Goal: Check status: Check status

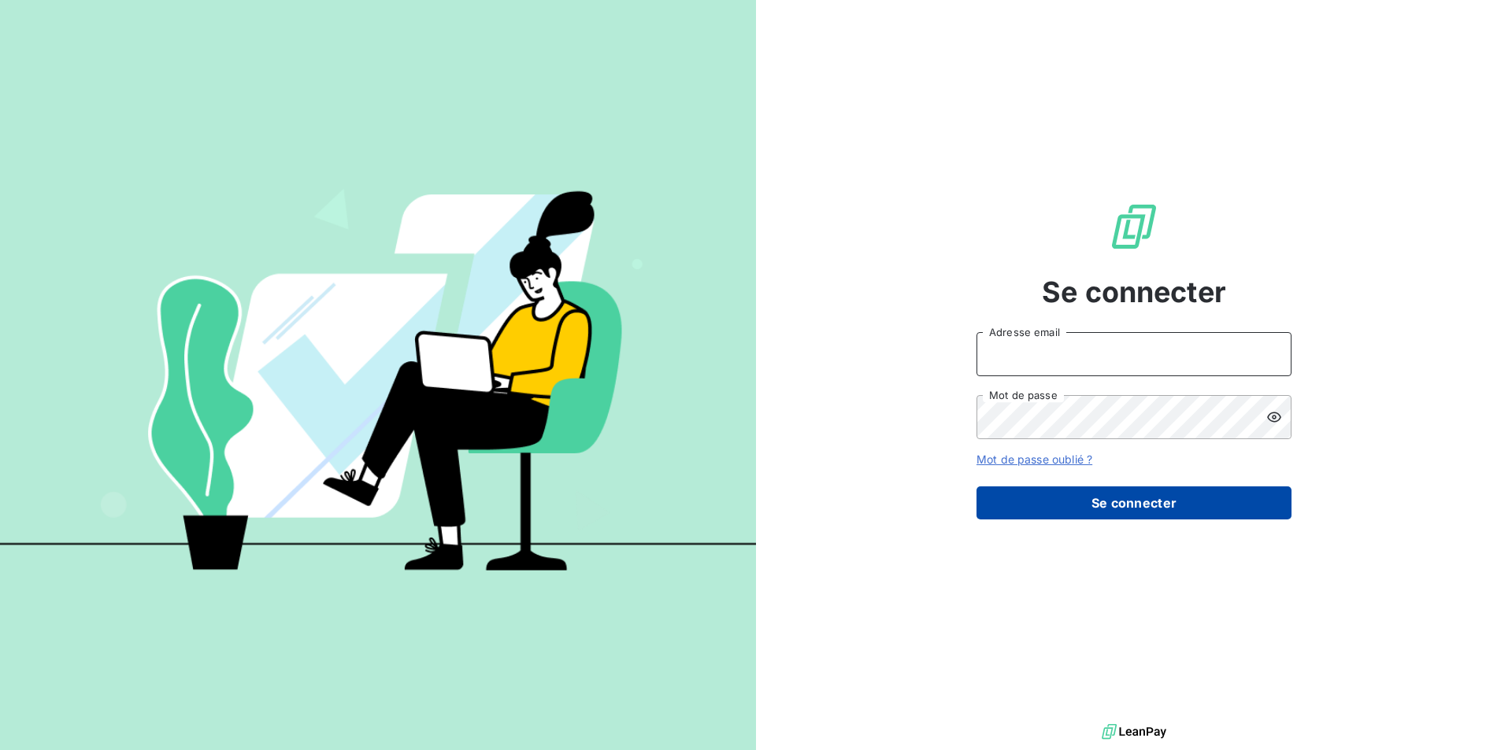
type input "[EMAIL_ADDRESS][DOMAIN_NAME]"
click at [1146, 511] on button "Se connecter" at bounding box center [1133, 503] width 315 height 33
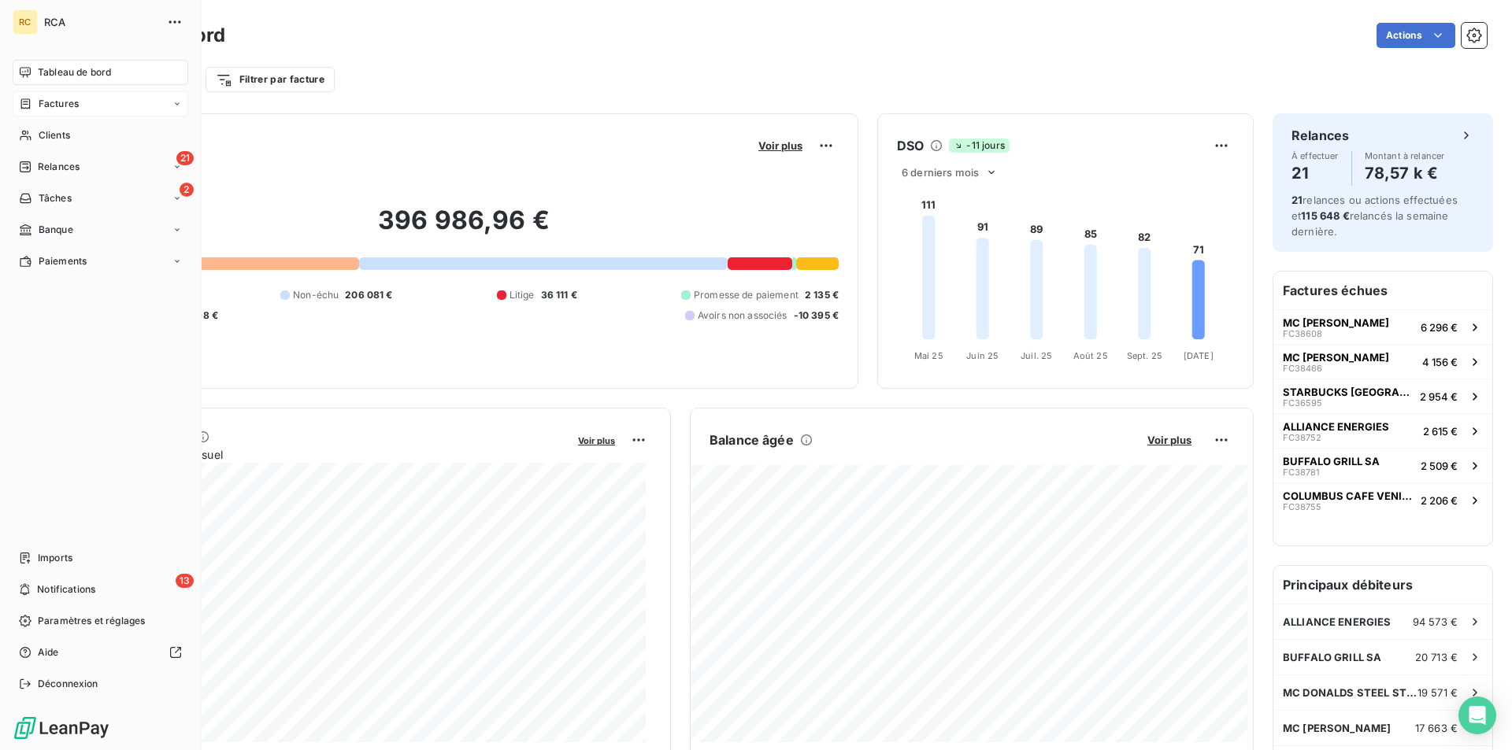
click at [52, 102] on span "Factures" at bounding box center [59, 104] width 40 height 14
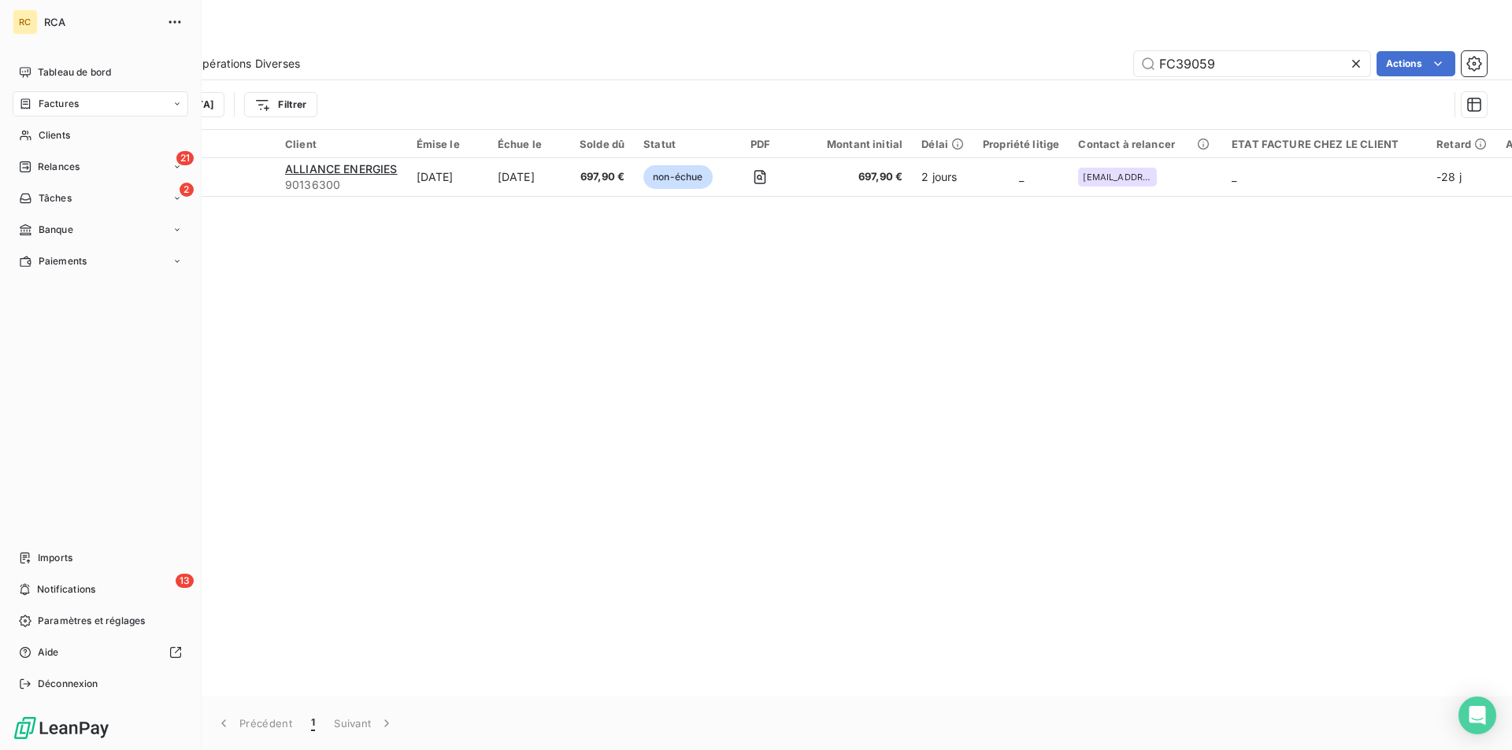
click at [45, 104] on span "Factures" at bounding box center [59, 104] width 40 height 14
click at [49, 132] on span "Factures" at bounding box center [58, 135] width 40 height 14
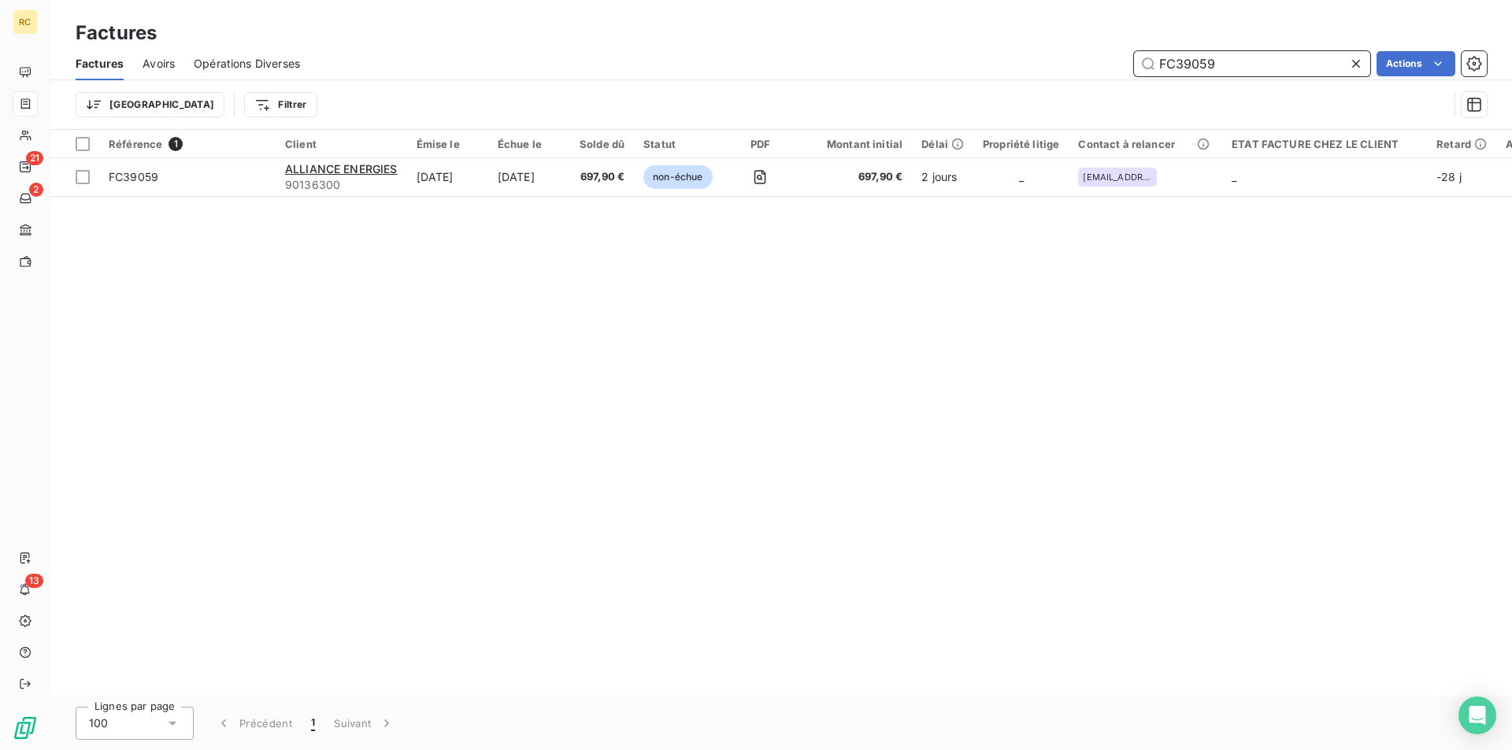
drag, startPoint x: 1233, startPoint y: 67, endPoint x: 1179, endPoint y: 61, distance: 54.7
click at [1179, 61] on input "FC39059" at bounding box center [1252, 63] width 236 height 25
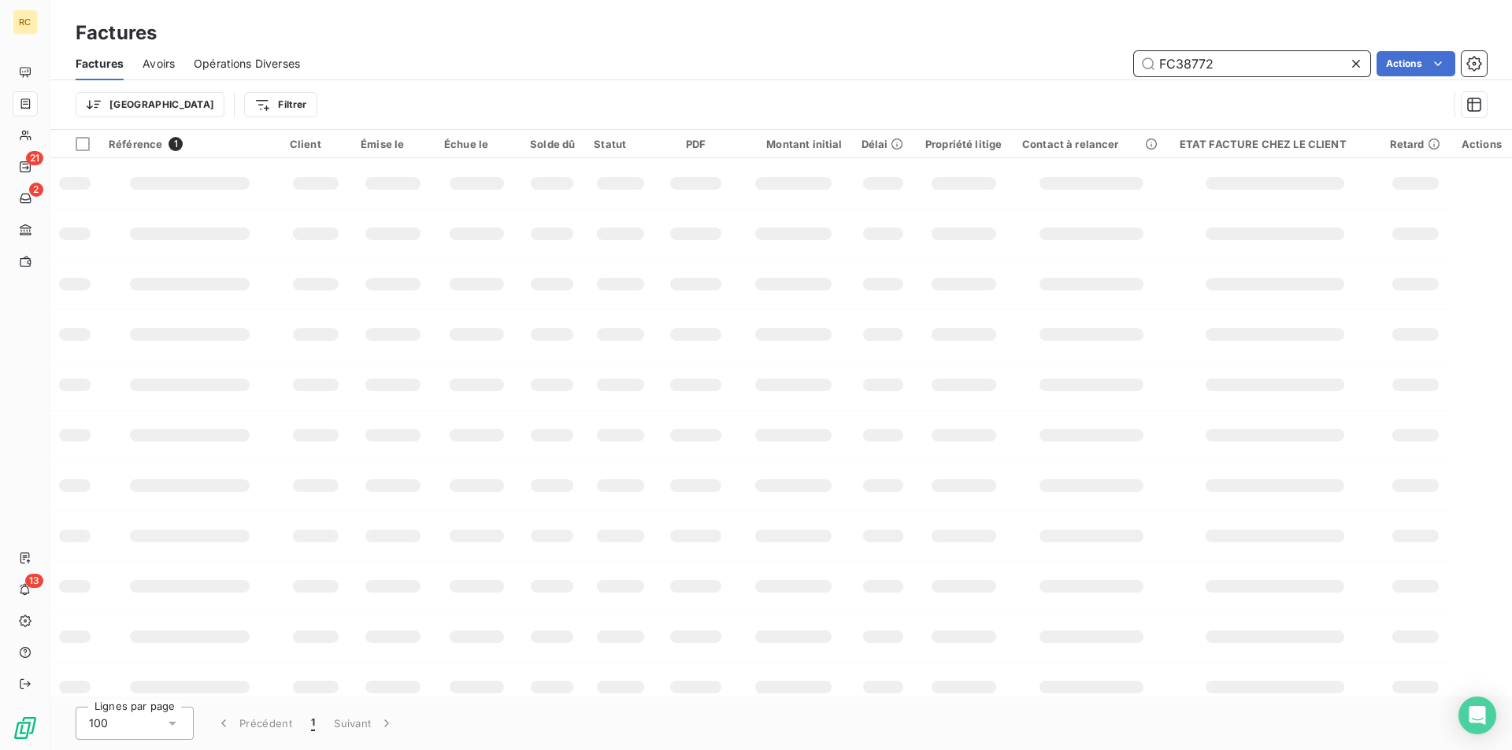
type input "FC38772"
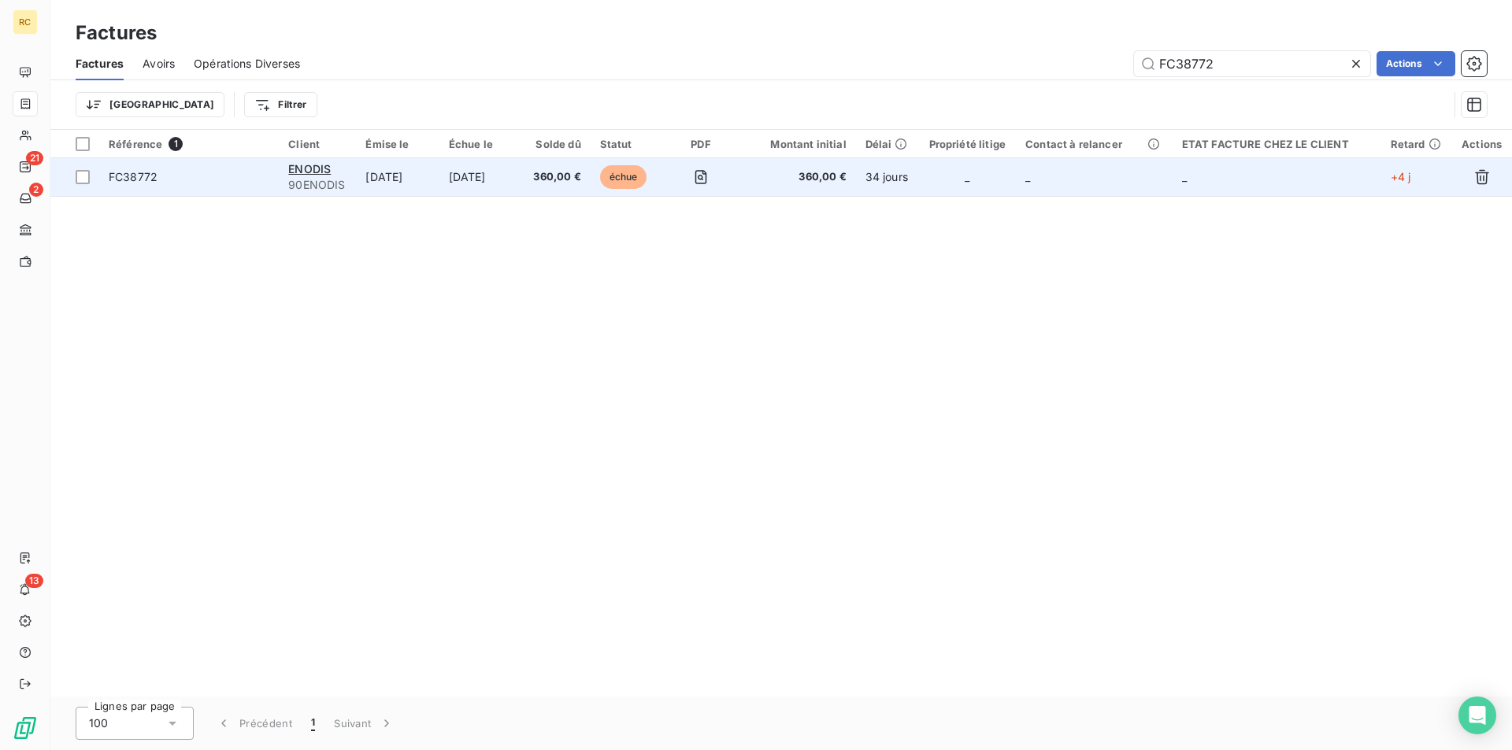
click at [110, 186] on td "FC38772" at bounding box center [189, 177] width 180 height 38
